Goal: Task Accomplishment & Management: Complete application form

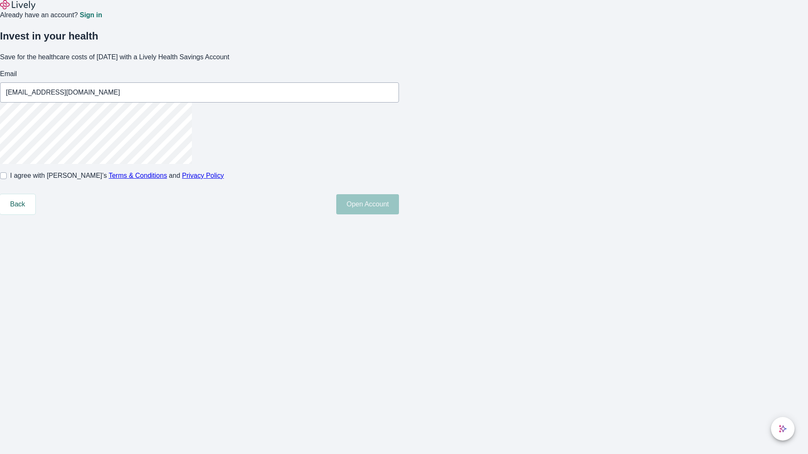
click at [7, 179] on input "I agree with Lively’s Terms & Conditions and Privacy Policy" at bounding box center [3, 176] width 7 height 7
checkbox input "true"
click at [399, 215] on button "Open Account" at bounding box center [367, 204] width 63 height 20
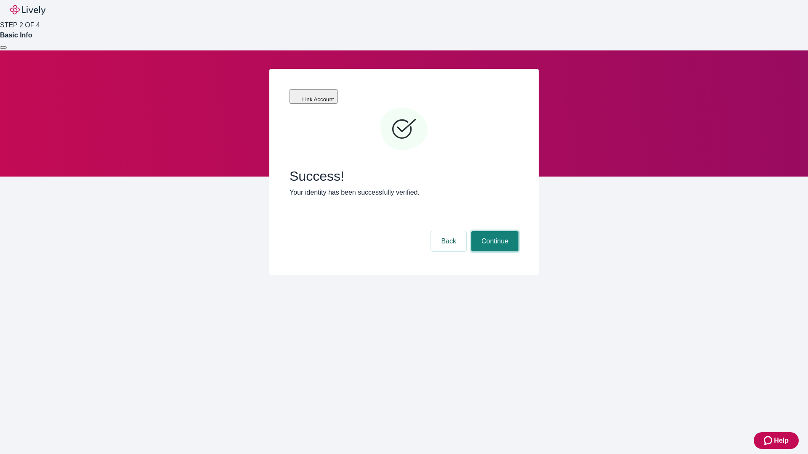
click at [494, 231] on button "Continue" at bounding box center [494, 241] width 47 height 20
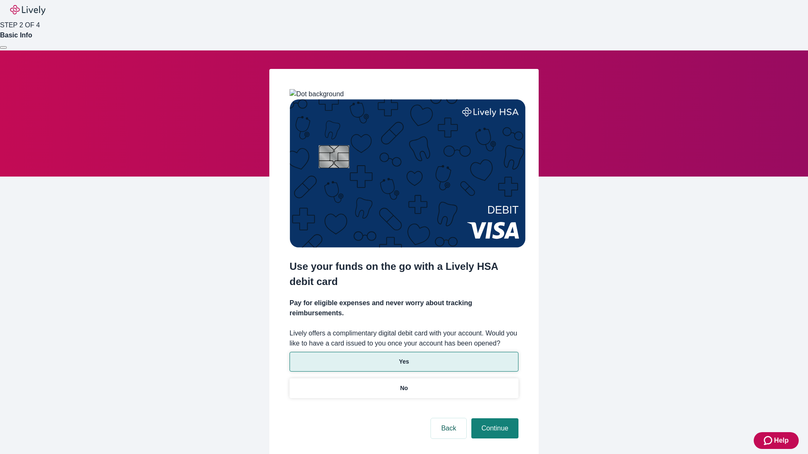
click at [404, 358] on p "Yes" at bounding box center [404, 362] width 10 height 9
click at [494, 419] on button "Continue" at bounding box center [494, 429] width 47 height 20
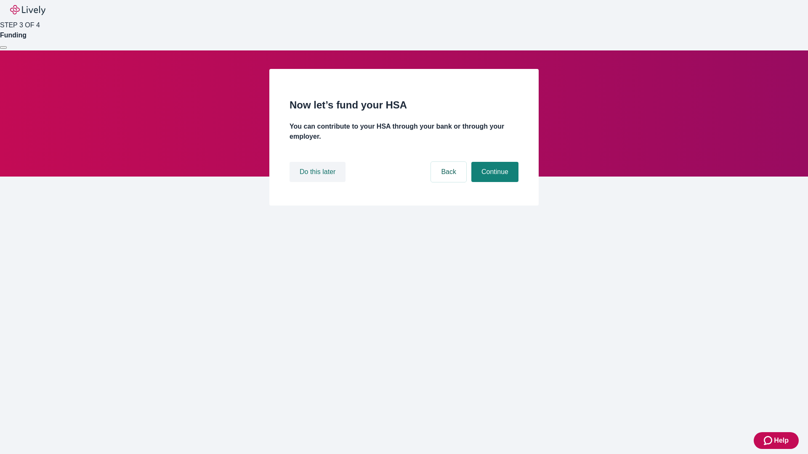
click at [319, 182] on button "Do this later" at bounding box center [317, 172] width 56 height 20
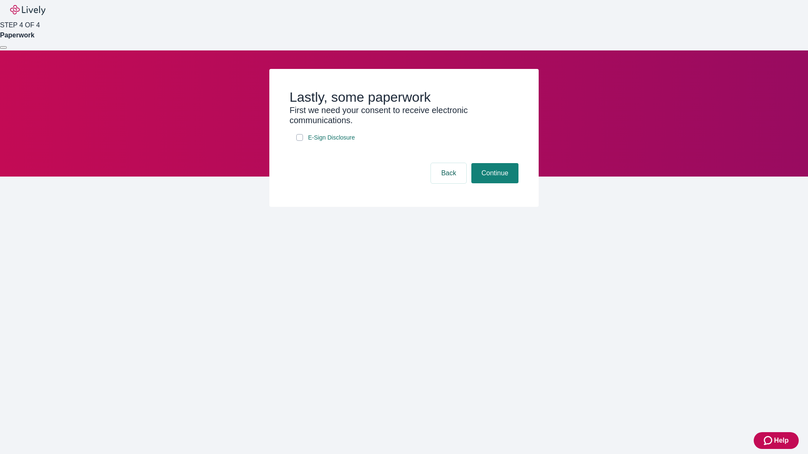
click at [300, 141] on input "E-Sign Disclosure" at bounding box center [299, 137] width 7 height 7
checkbox input "true"
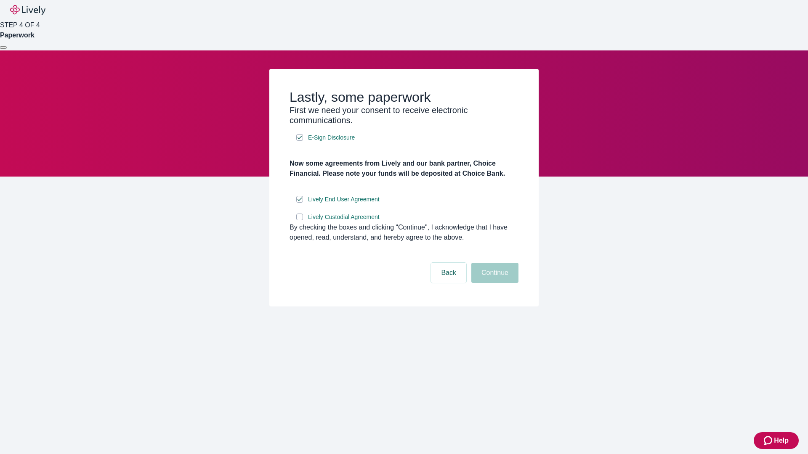
click at [300, 220] on input "Lively Custodial Agreement" at bounding box center [299, 217] width 7 height 7
checkbox input "true"
click at [494, 283] on button "Continue" at bounding box center [494, 273] width 47 height 20
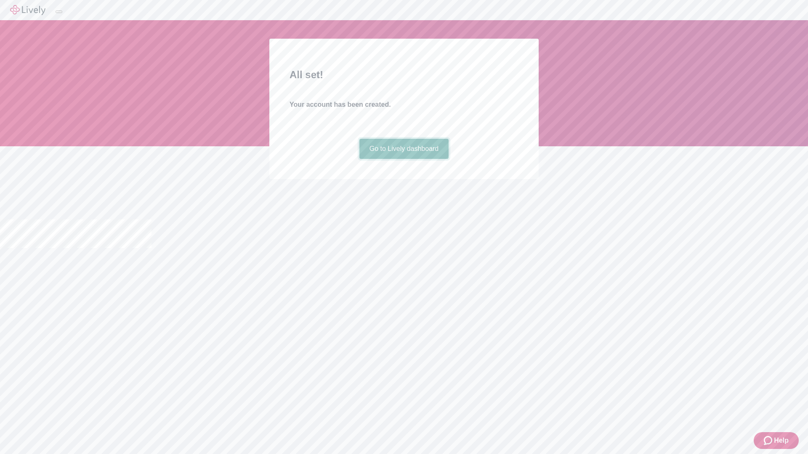
click at [404, 159] on link "Go to Lively dashboard" at bounding box center [404, 149] width 90 height 20
